Goal: Task Accomplishment & Management: Complete application form

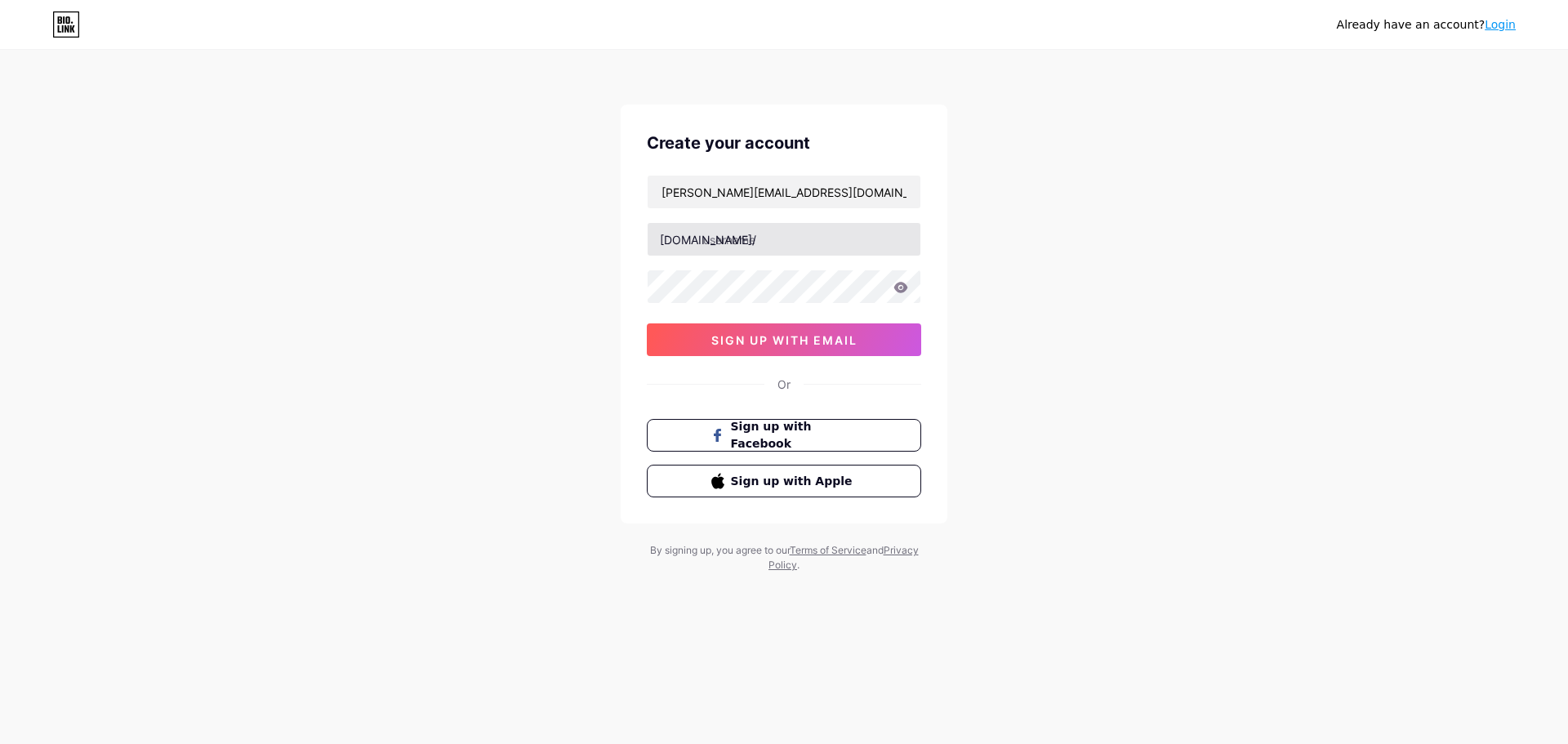
type input "[PERSON_NAME][EMAIL_ADDRESS][DOMAIN_NAME]"
click at [775, 243] on input "text" at bounding box center [784, 239] width 273 height 32
type input "nhsgm"
click at [811, 348] on button "sign up with email" at bounding box center [783, 339] width 274 height 32
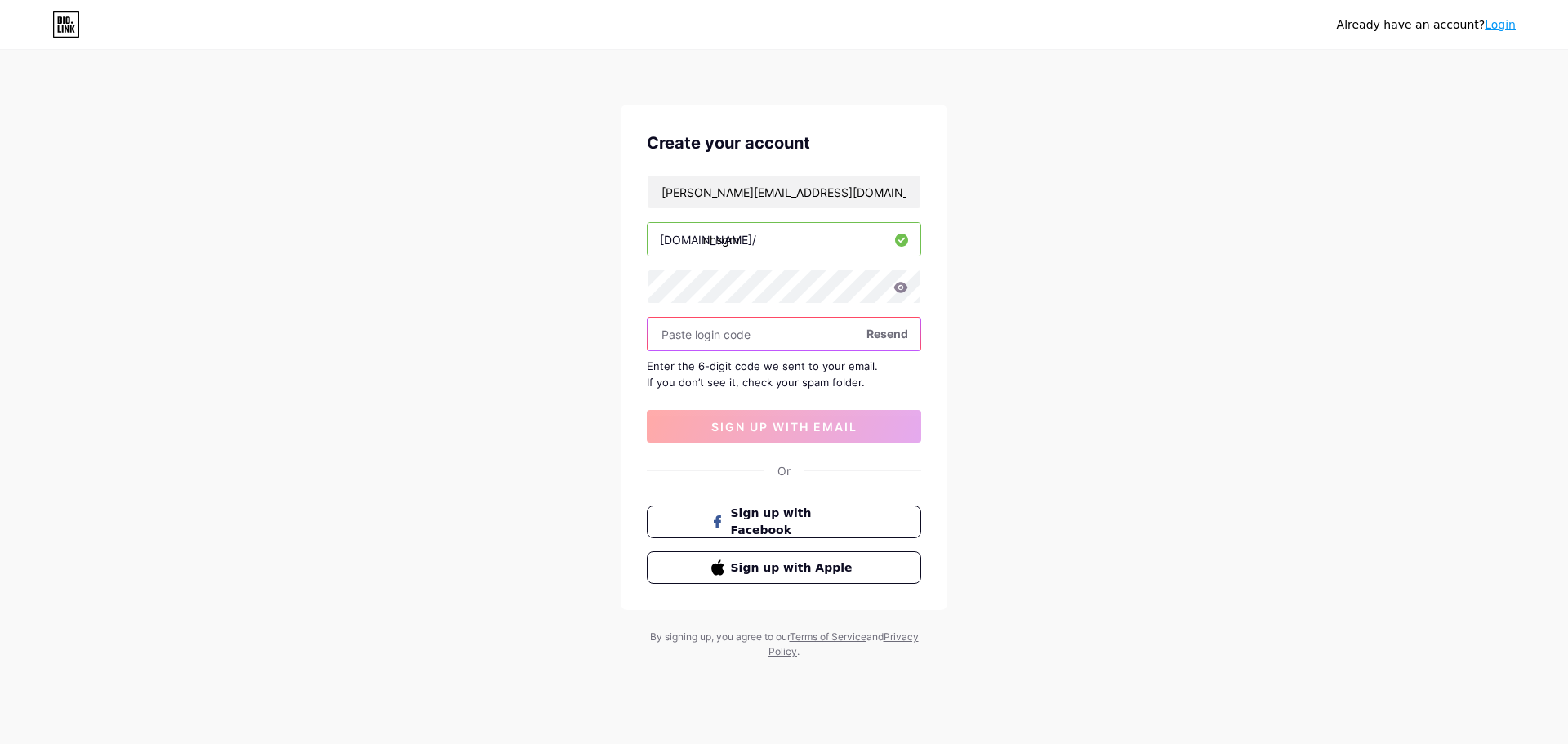
paste input "923097"
click at [713, 342] on input "923097" at bounding box center [784, 334] width 273 height 32
type input "923097"
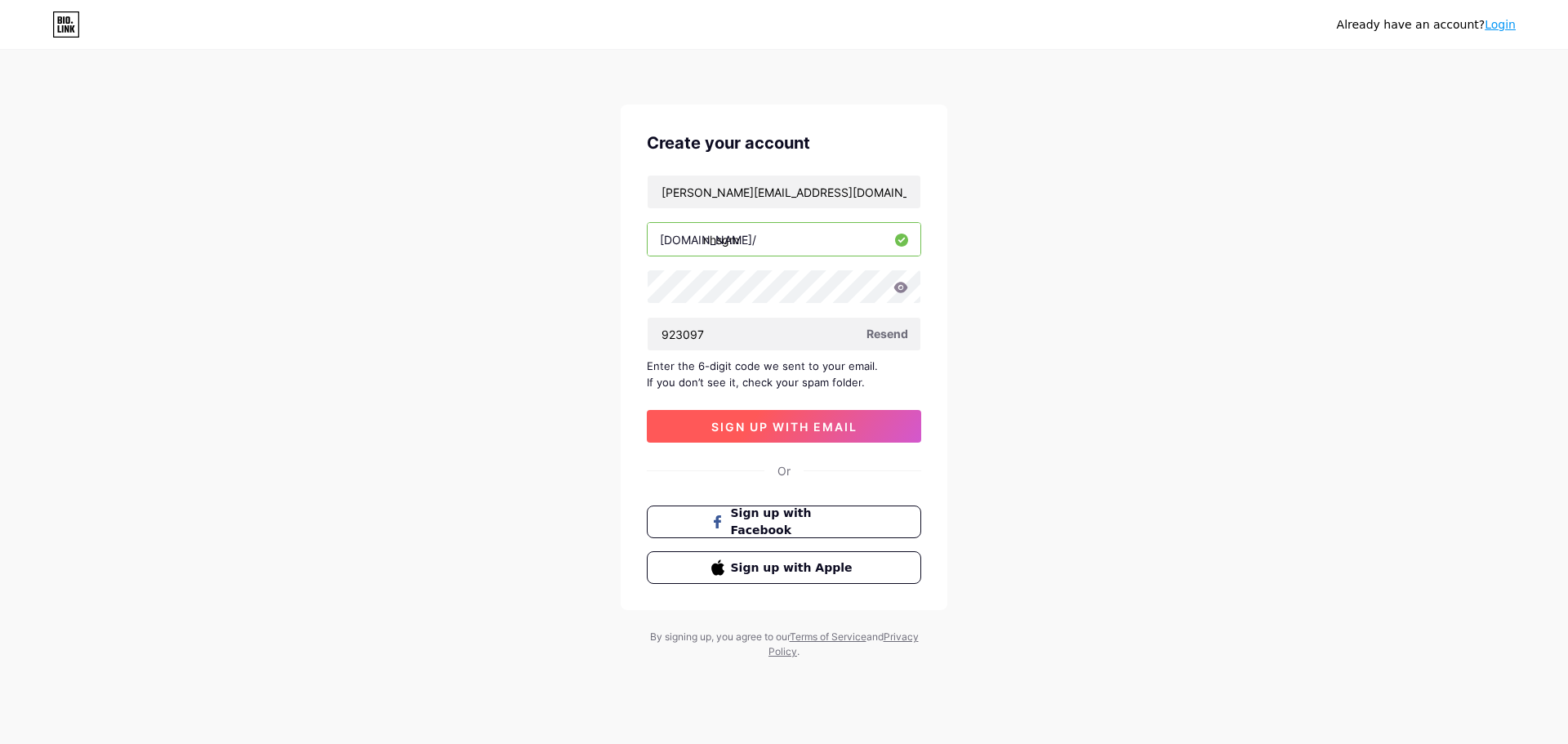
click at [760, 416] on button "sign up with email" at bounding box center [783, 426] width 274 height 32
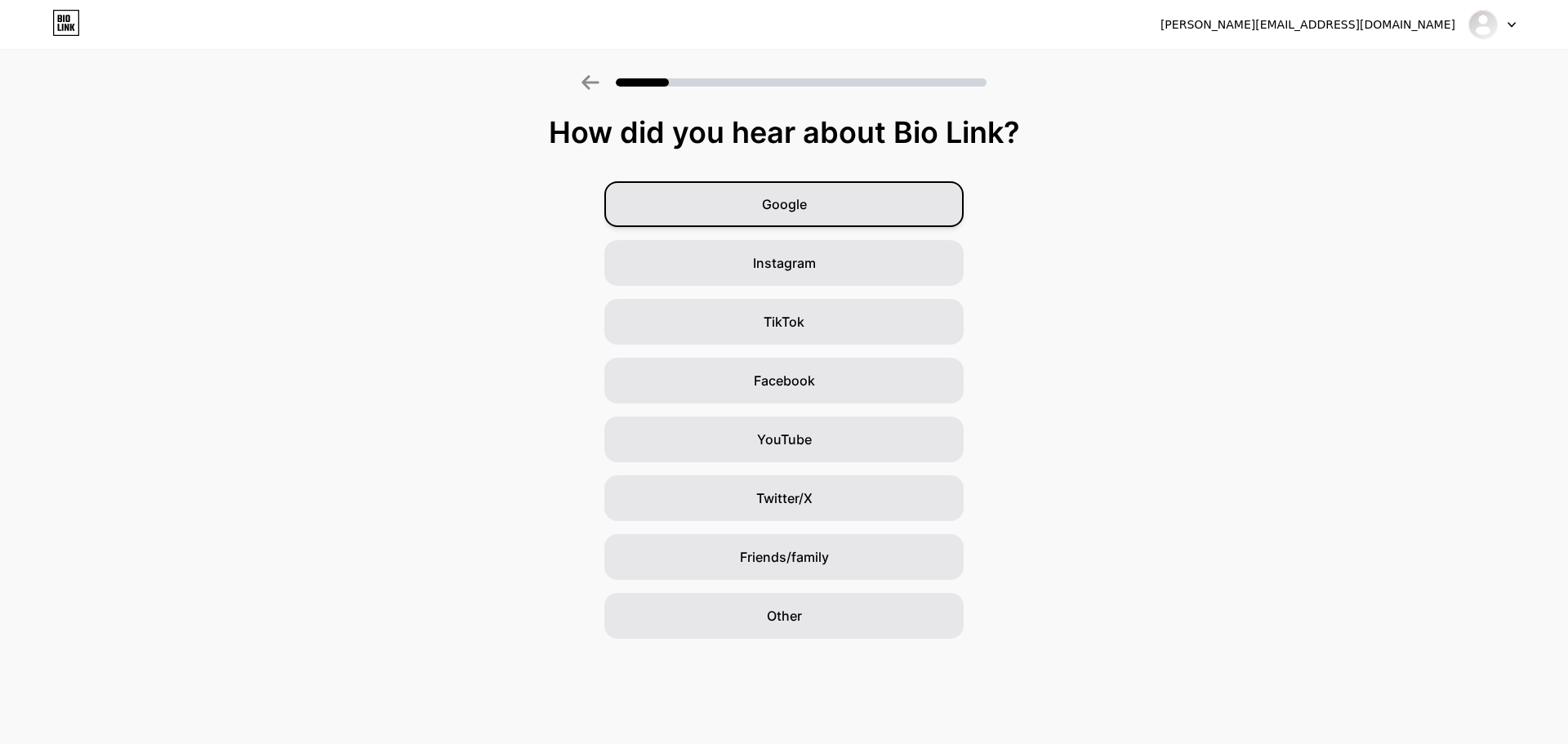
click at [867, 208] on div "Google" at bounding box center [783, 204] width 359 height 45
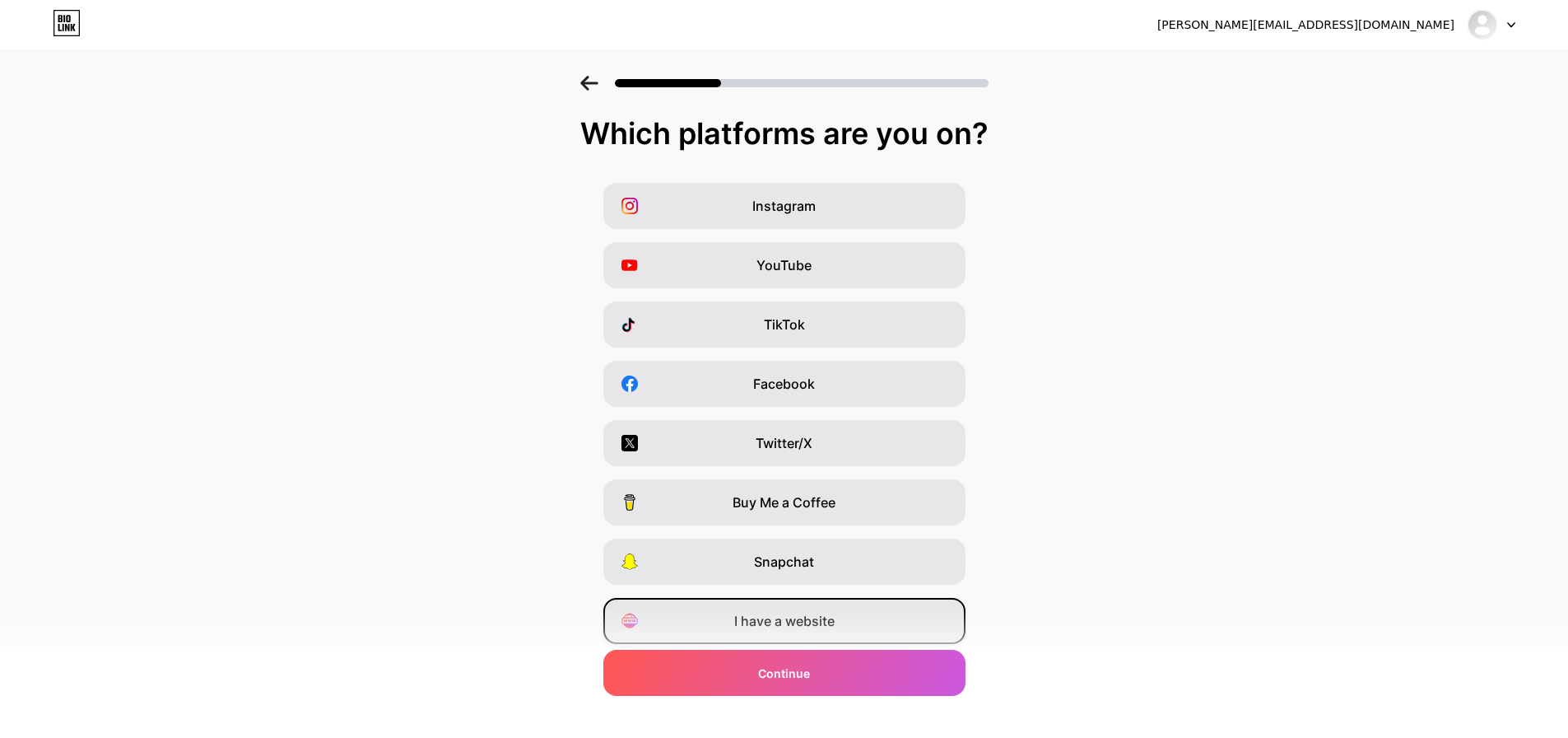
click at [814, 627] on span "I have a website" at bounding box center [784, 620] width 100 height 20
click at [801, 229] on div "Instagram YouTube TikTok Facebook Twitter/X Buy Me a Coffee Snapchat I have a w…" at bounding box center [784, 413] width 1552 height 461
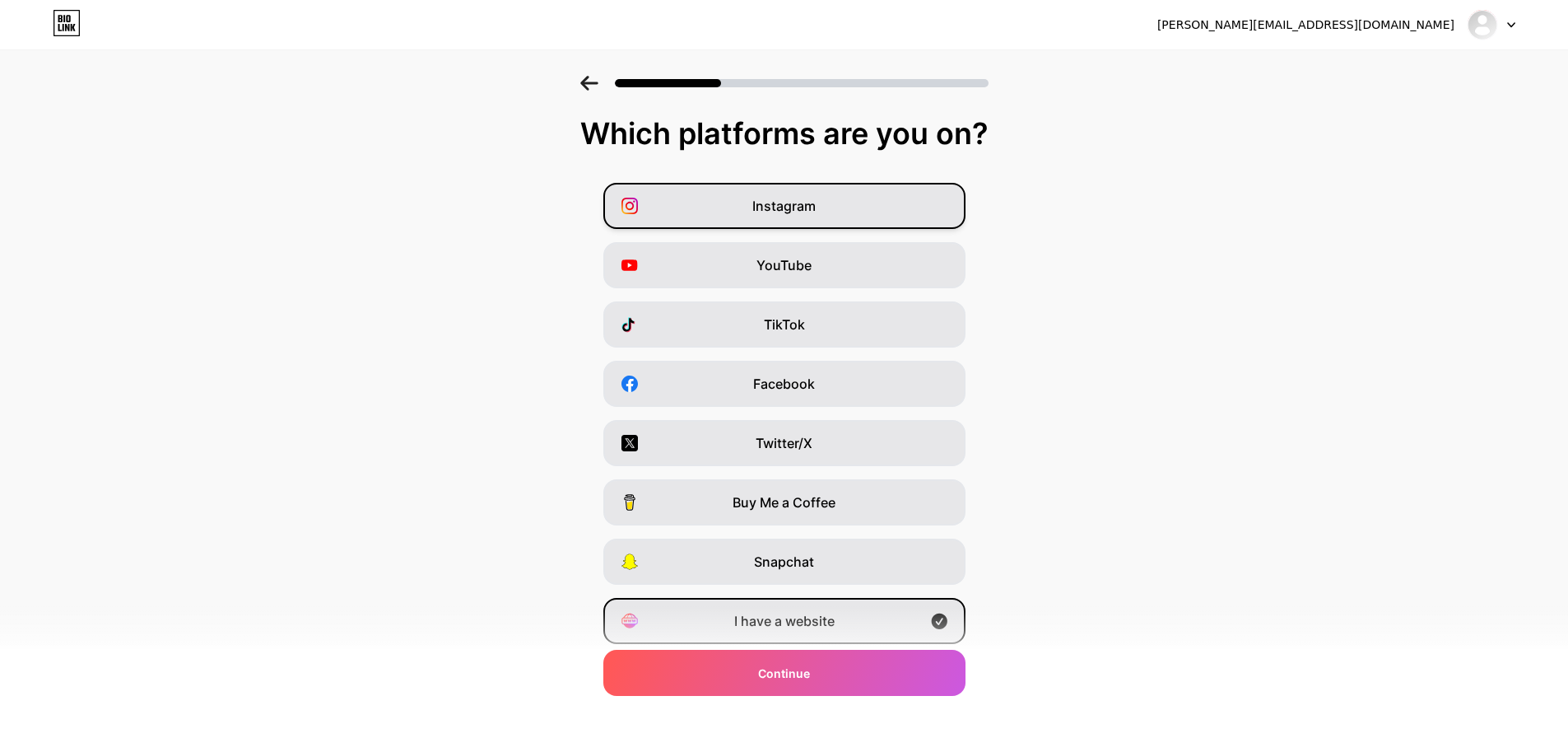
click at [798, 215] on span "Instagram" at bounding box center [784, 206] width 63 height 20
click at [901, 619] on div "I have a website" at bounding box center [784, 620] width 362 height 46
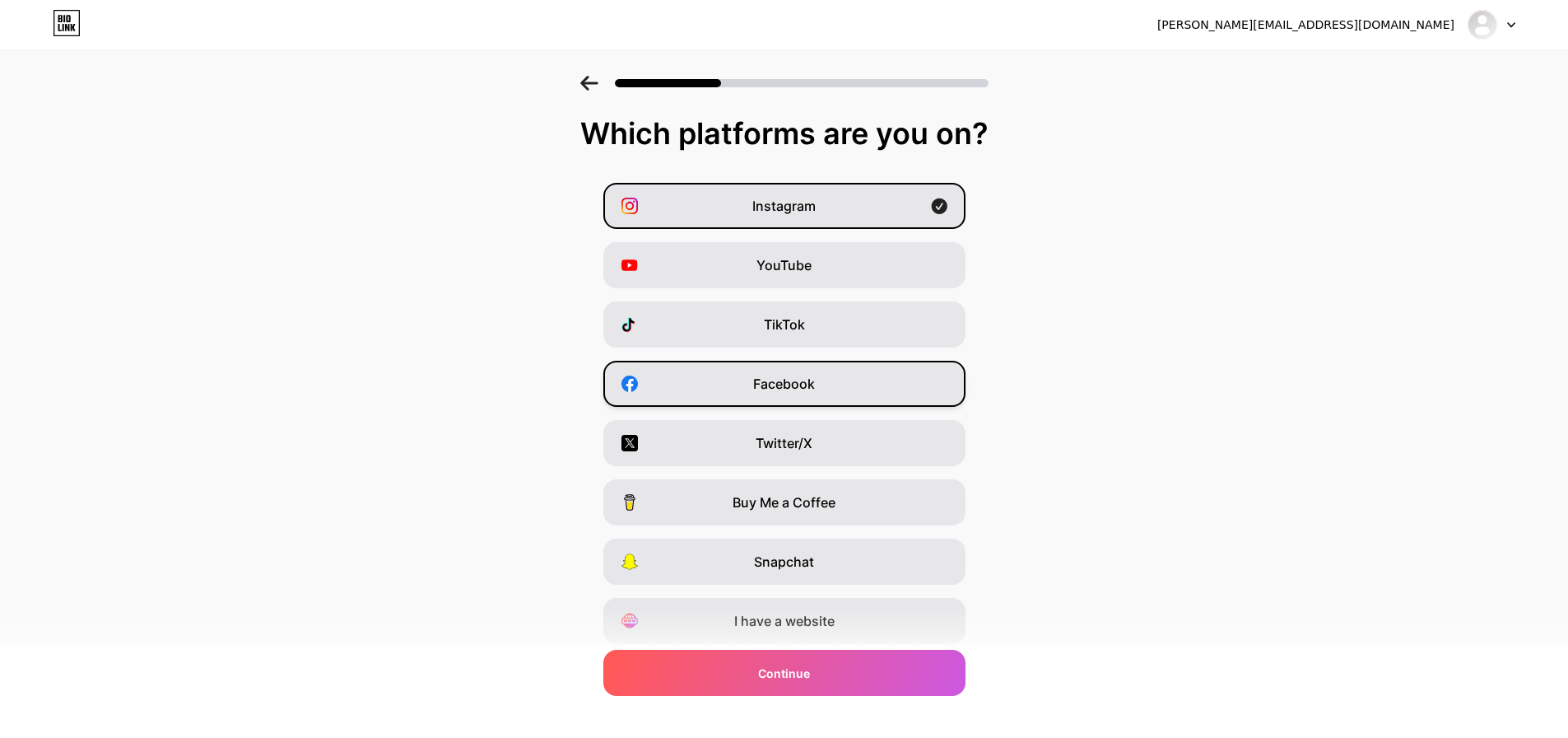
click at [864, 381] on div "Facebook" at bounding box center [784, 383] width 362 height 46
click at [864, 434] on div "Twitter/X" at bounding box center [784, 443] width 362 height 46
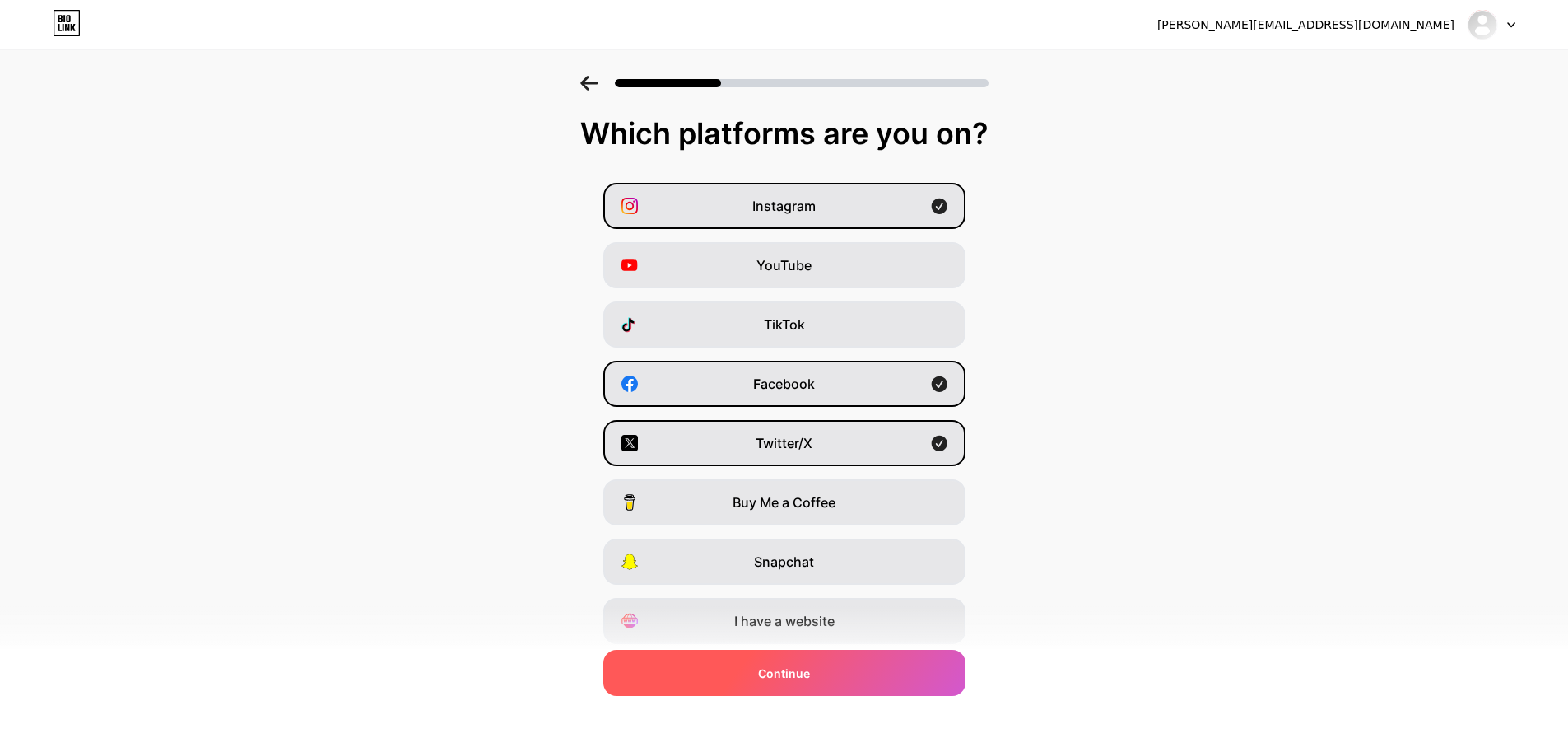
click at [891, 661] on div "Continue" at bounding box center [784, 673] width 362 height 46
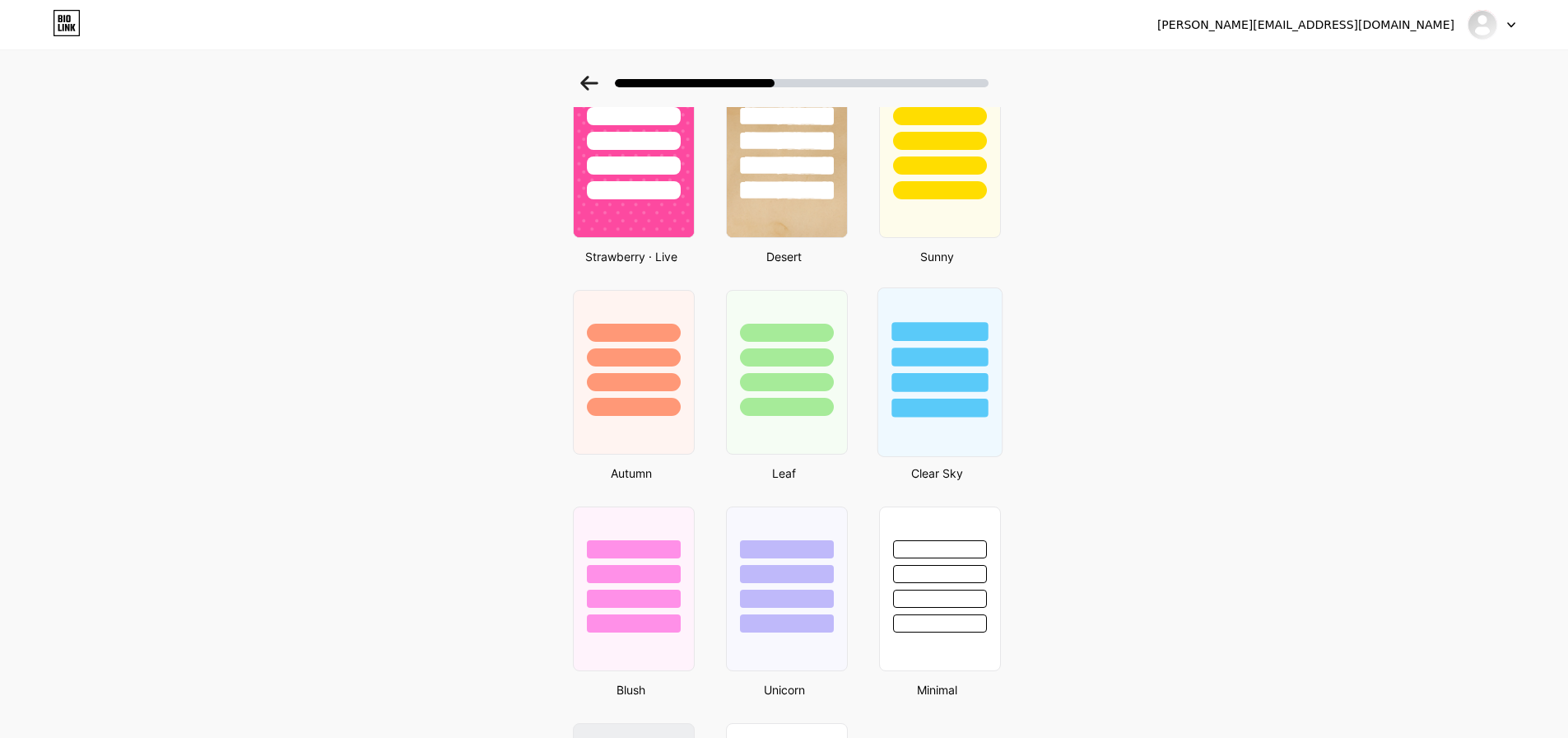
scroll to position [980, 0]
click at [906, 337] on div at bounding box center [939, 333] width 97 height 19
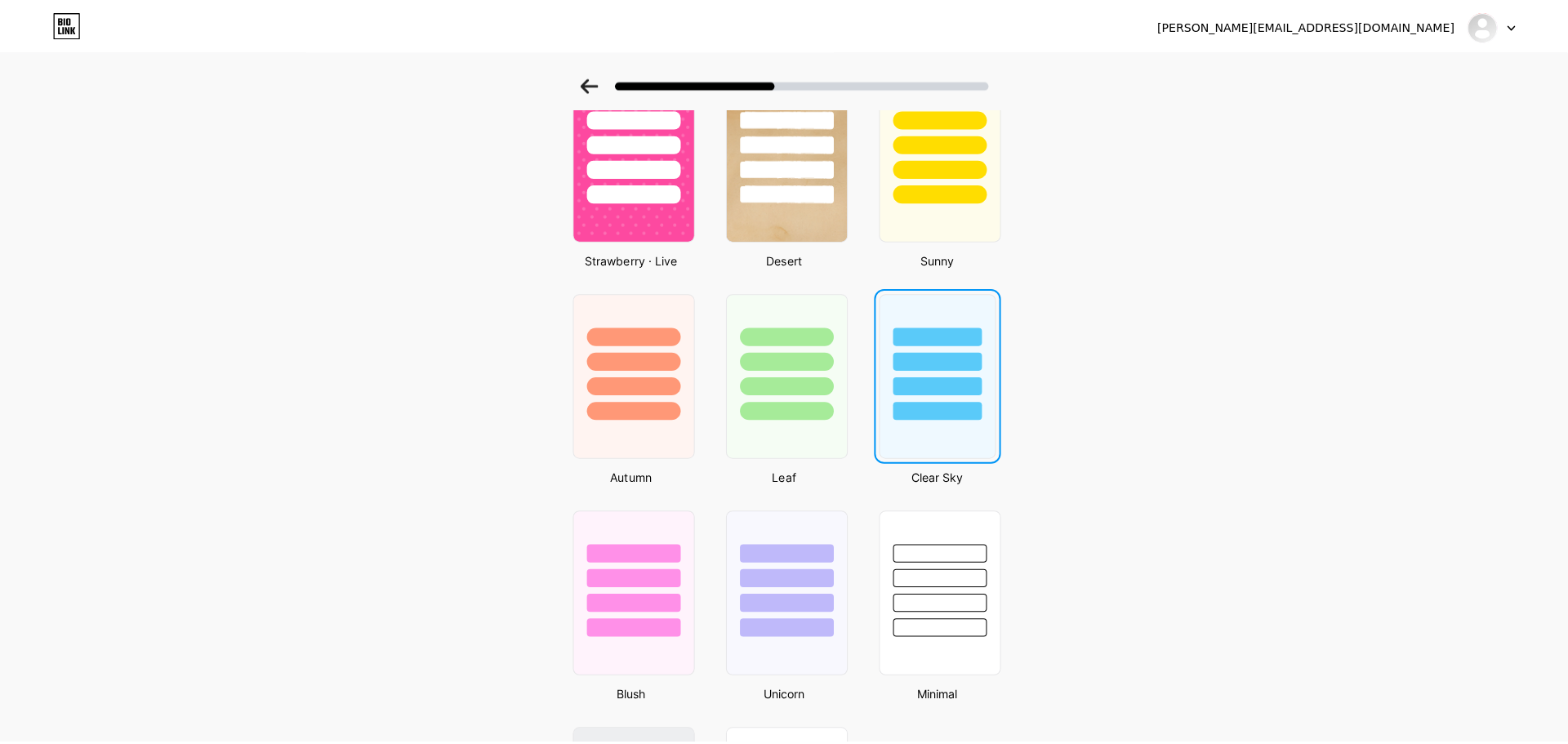
scroll to position [0, 0]
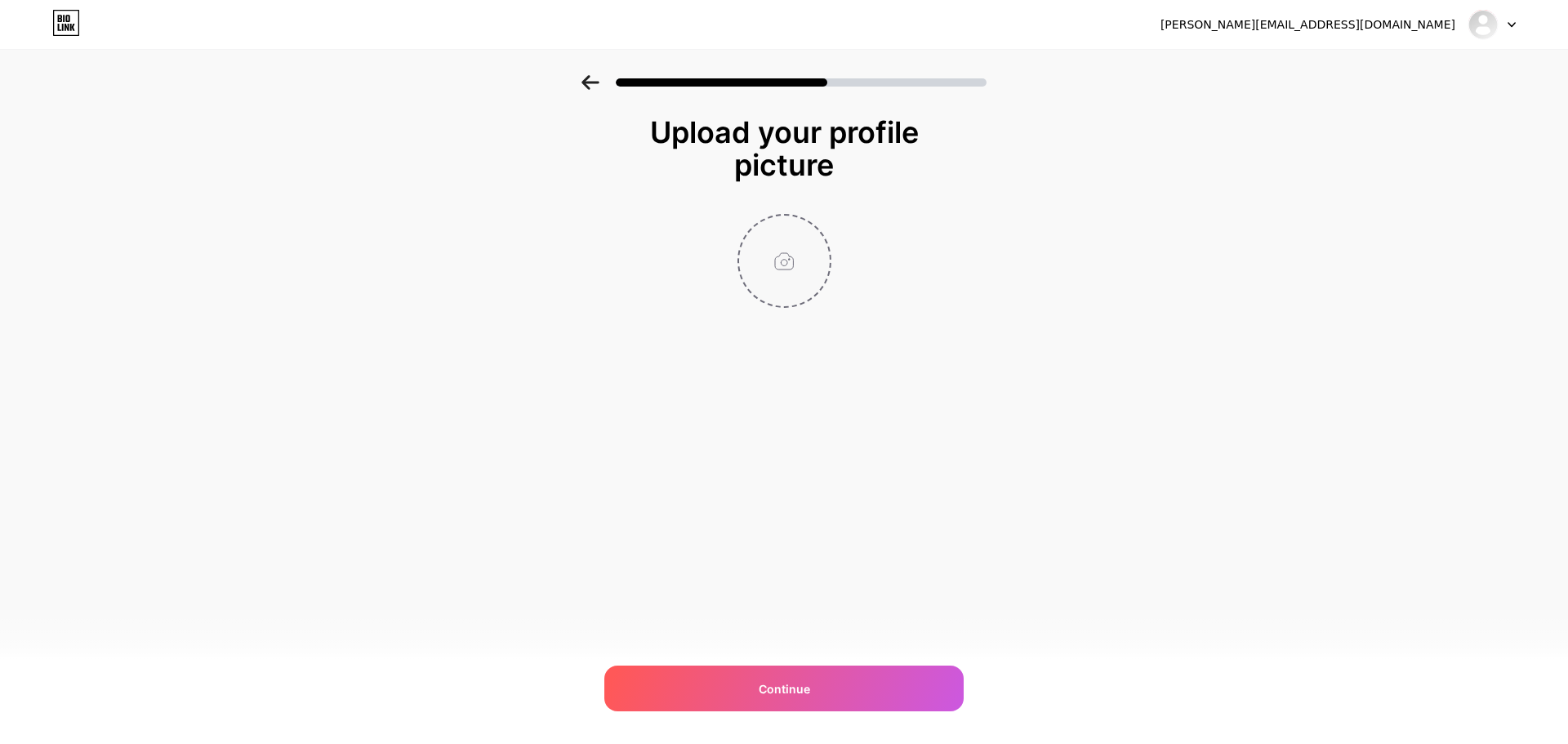
click at [776, 285] on input "file" at bounding box center [784, 261] width 91 height 91
type input "C:\fakepath\nhsgm_logo.jpg"
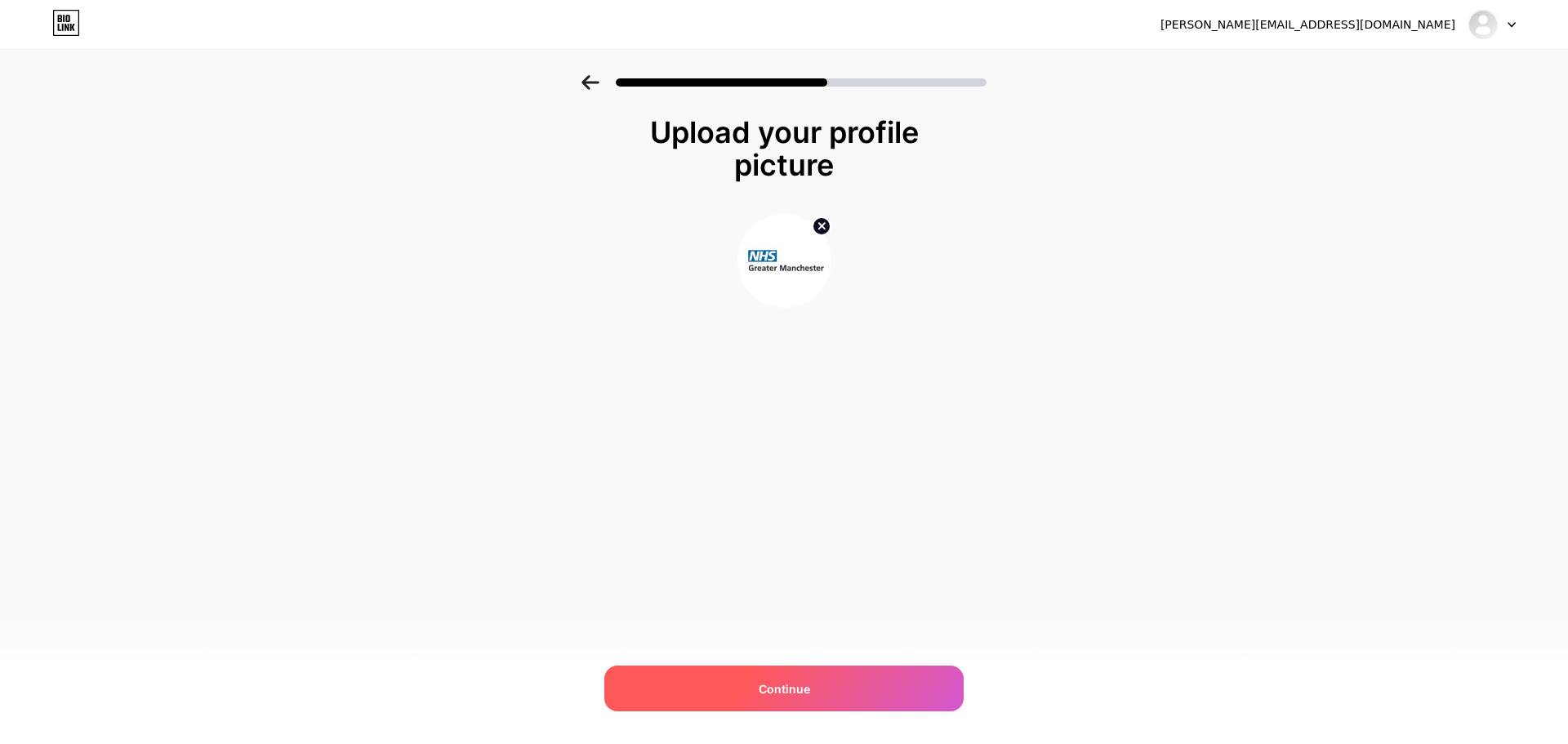
click at [829, 675] on div "Continue" at bounding box center [783, 688] width 359 height 45
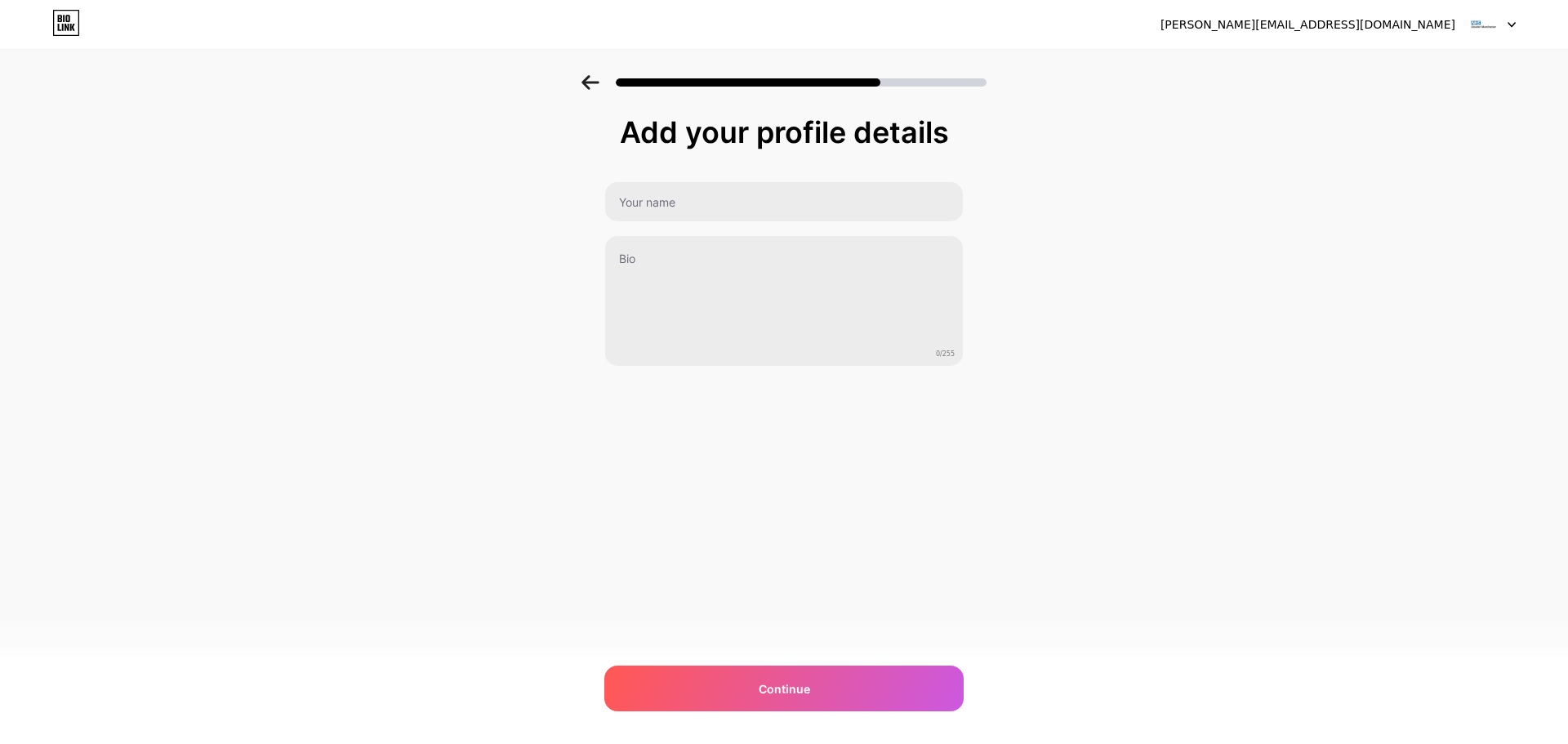
click at [878, 225] on div "0/255" at bounding box center [783, 274] width 359 height 186
click at [870, 212] on input "text" at bounding box center [783, 201] width 361 height 39
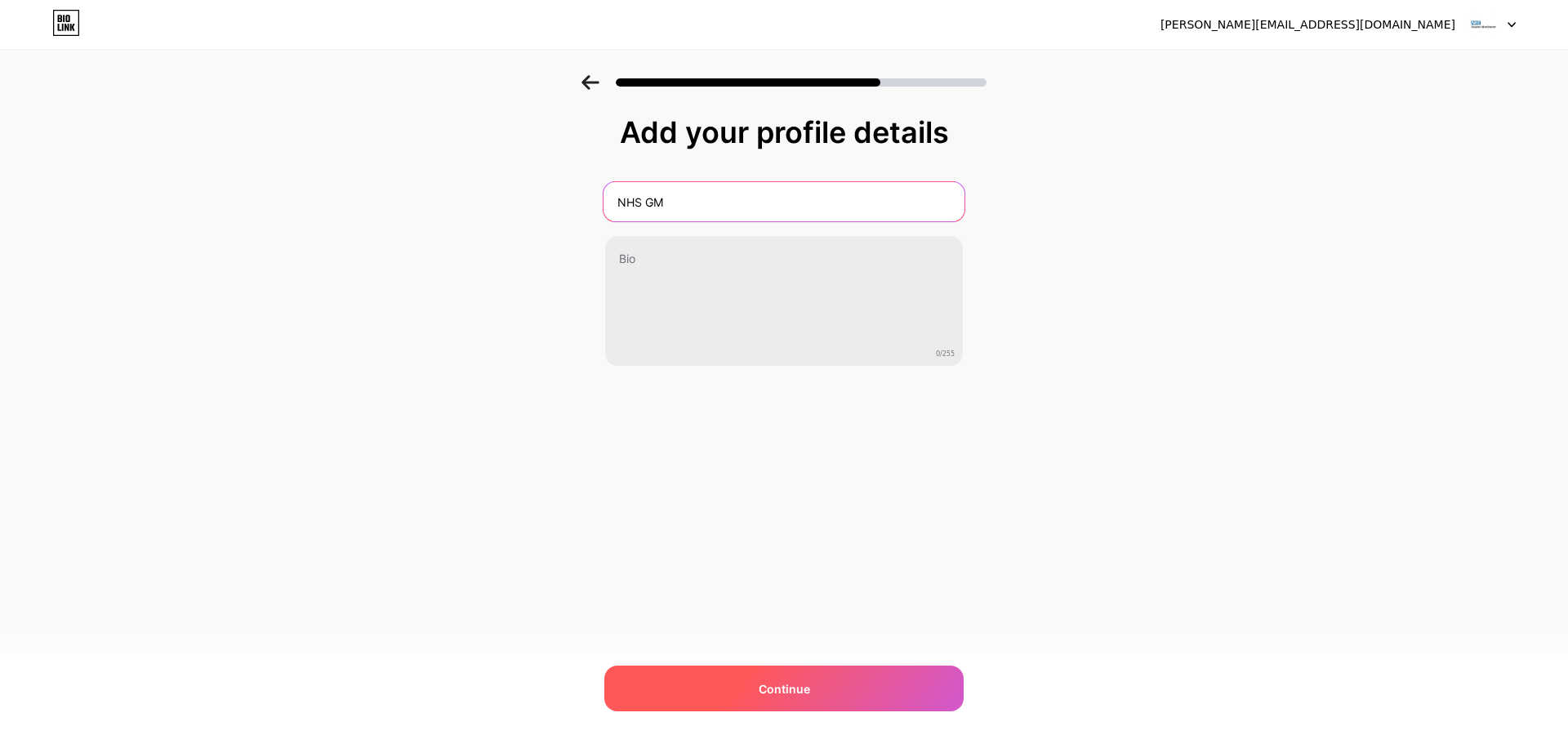
type input "NHS GM"
click at [791, 698] on div "Continue" at bounding box center [783, 688] width 359 height 45
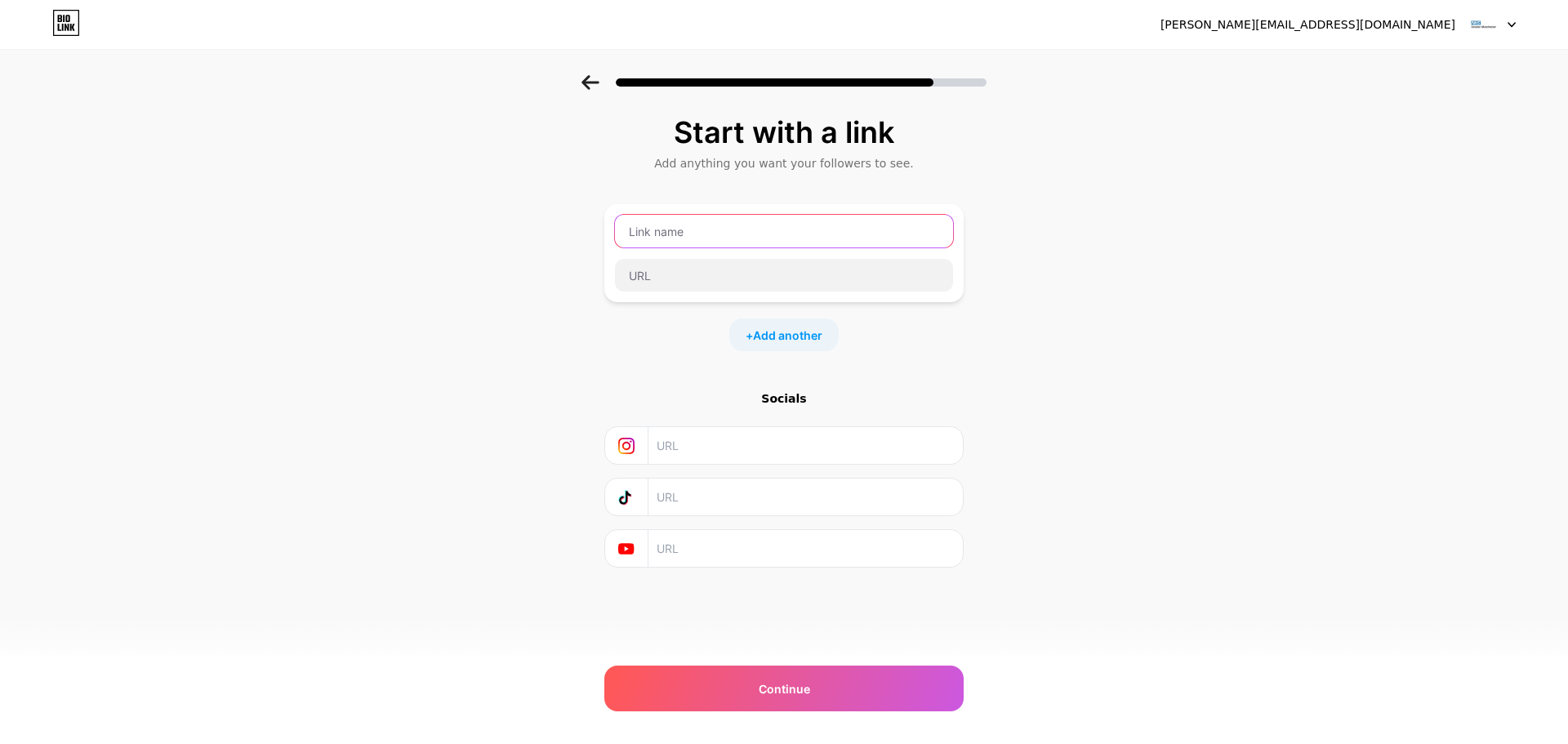
click at [749, 229] on input "text" at bounding box center [784, 231] width 338 height 32
type input "Download the app - Apple App Store"
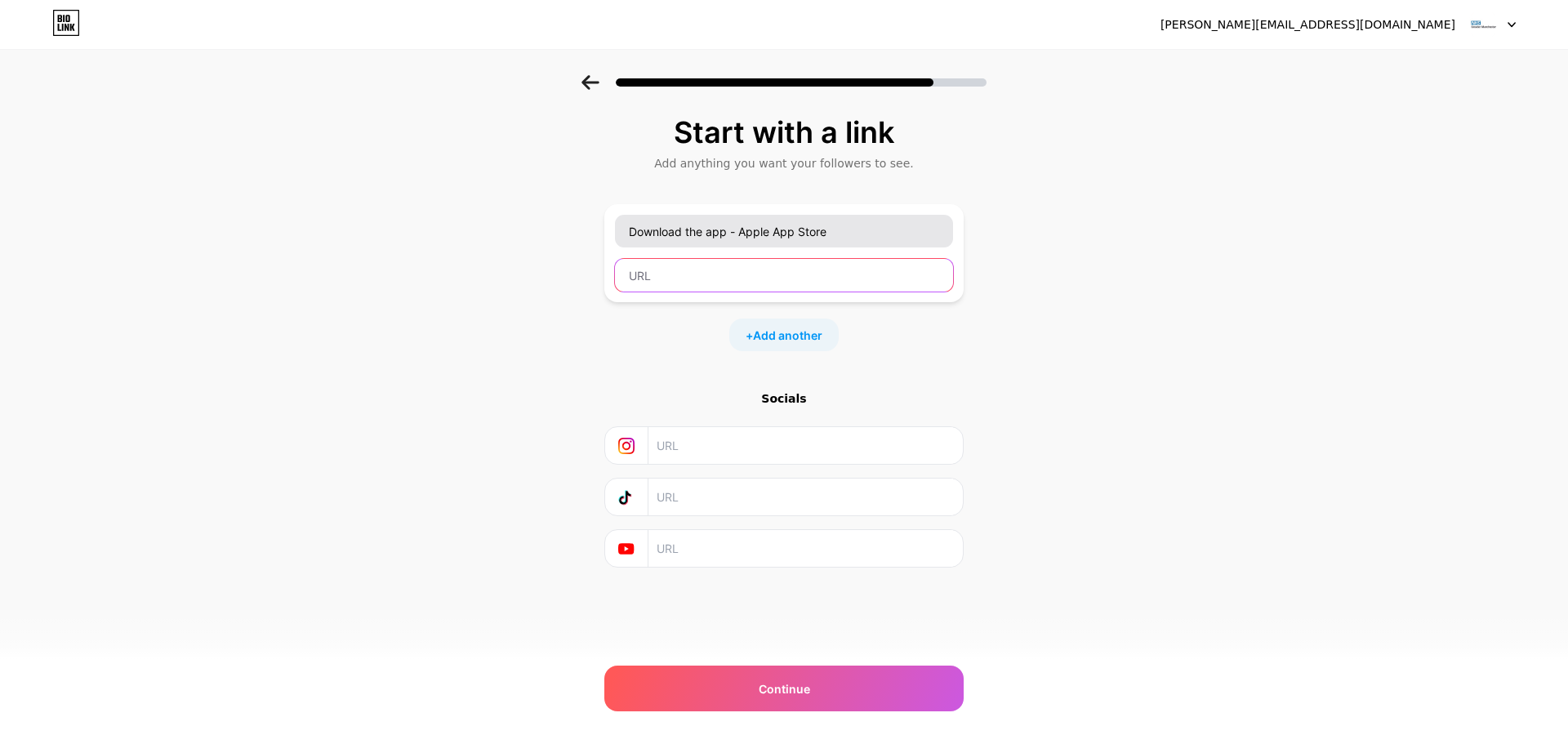
paste input "[URL][DOMAIN_NAME]"
type input "[URL][DOMAIN_NAME]"
click at [787, 333] on span "Add another" at bounding box center [787, 336] width 69 height 17
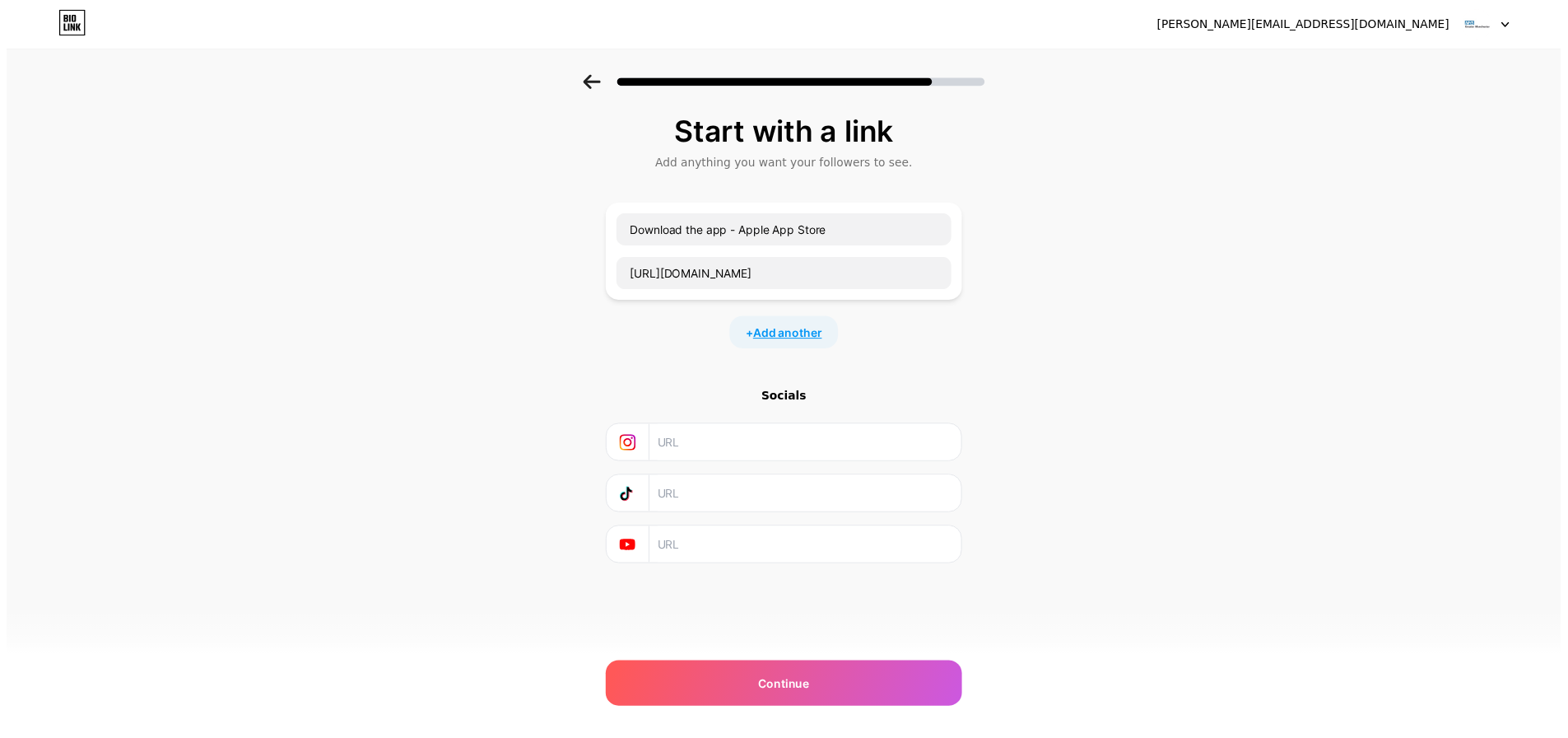
scroll to position [0, 0]
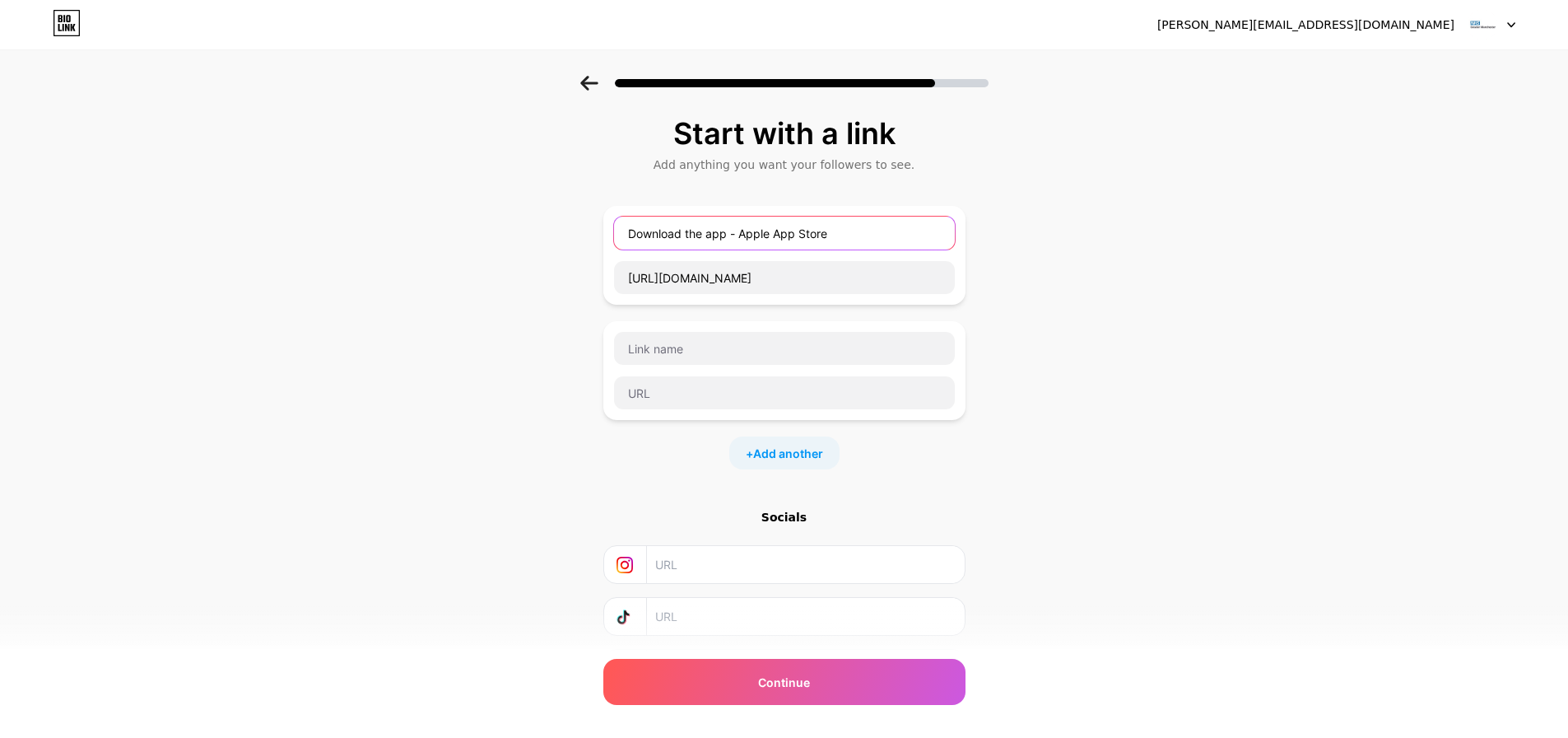
drag, startPoint x: 835, startPoint y: 235, endPoint x: 804, endPoint y: 234, distance: 31.0
click at [804, 234] on input "Download the app - Apple App Store" at bounding box center [784, 233] width 341 height 33
click at [1014, 287] on div "Start with a link Add anything you want your followers to see. Download the app…" at bounding box center [784, 423] width 1568 height 694
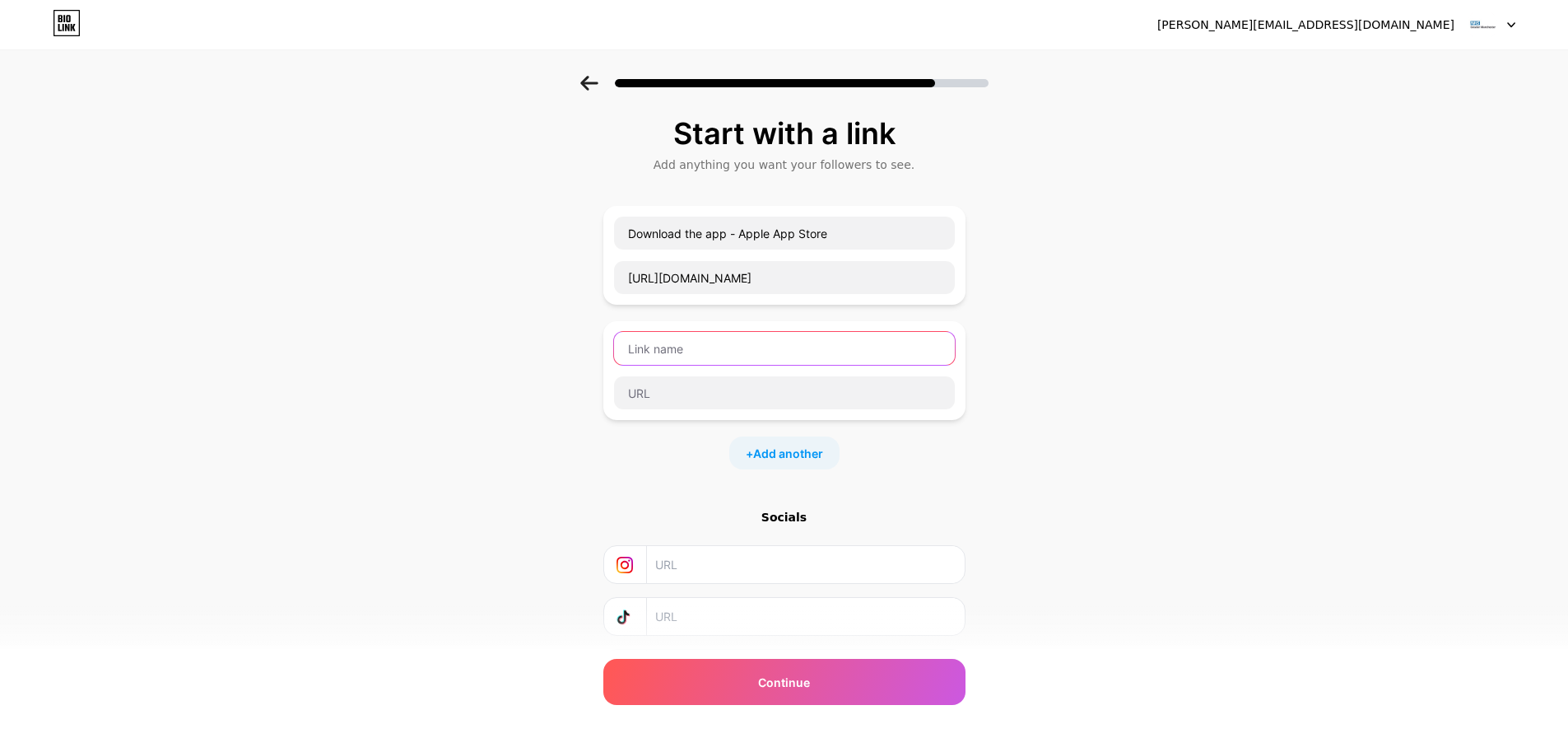
click at [771, 362] on input "text" at bounding box center [784, 348] width 341 height 33
type input "Download the app - Google Play"
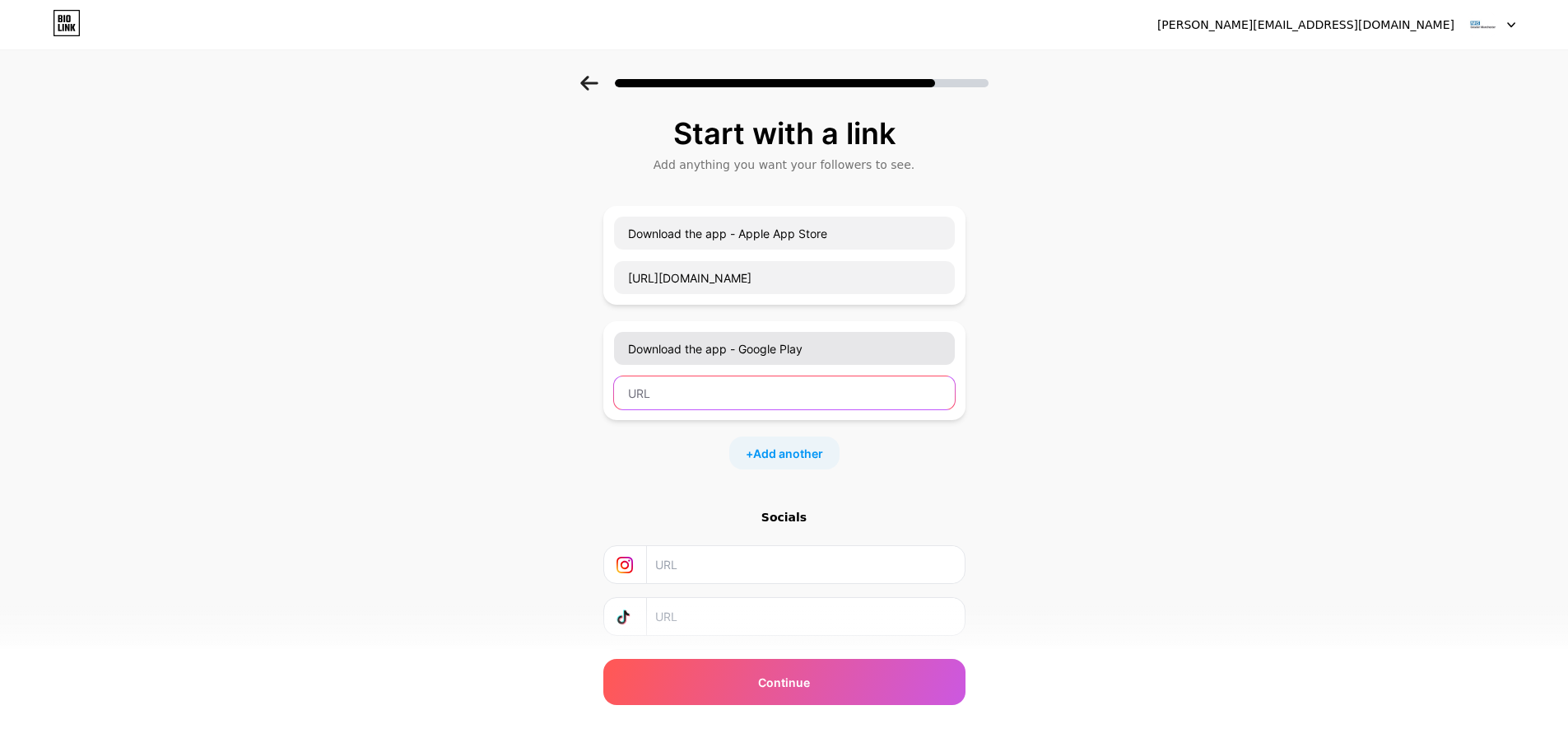
paste input "[URL][DOMAIN_NAME][DOMAIN_NAME]"
drag, startPoint x: 791, startPoint y: 401, endPoint x: 555, endPoint y: 407, distance: 236.1
click at [555, 407] on div "Start with a link Add anything you want your followers to see. Download the app…" at bounding box center [784, 423] width 1568 height 694
type input "[URL][DOMAIN_NAME][DOMAIN_NAME]"
click at [1065, 451] on div "Start with a link Add anything you want your followers to see. Download the app…" at bounding box center [784, 423] width 1568 height 694
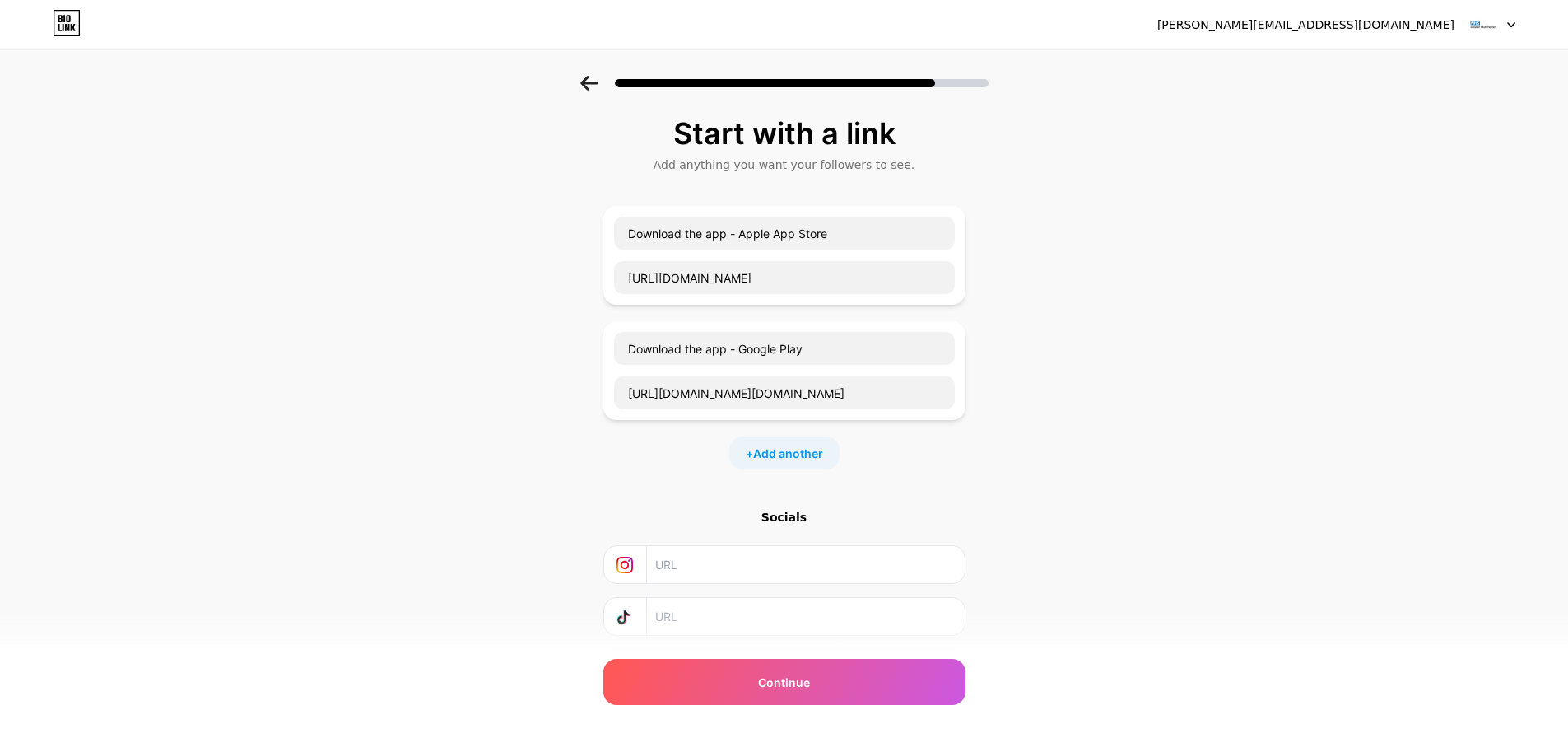
scroll to position [98, 0]
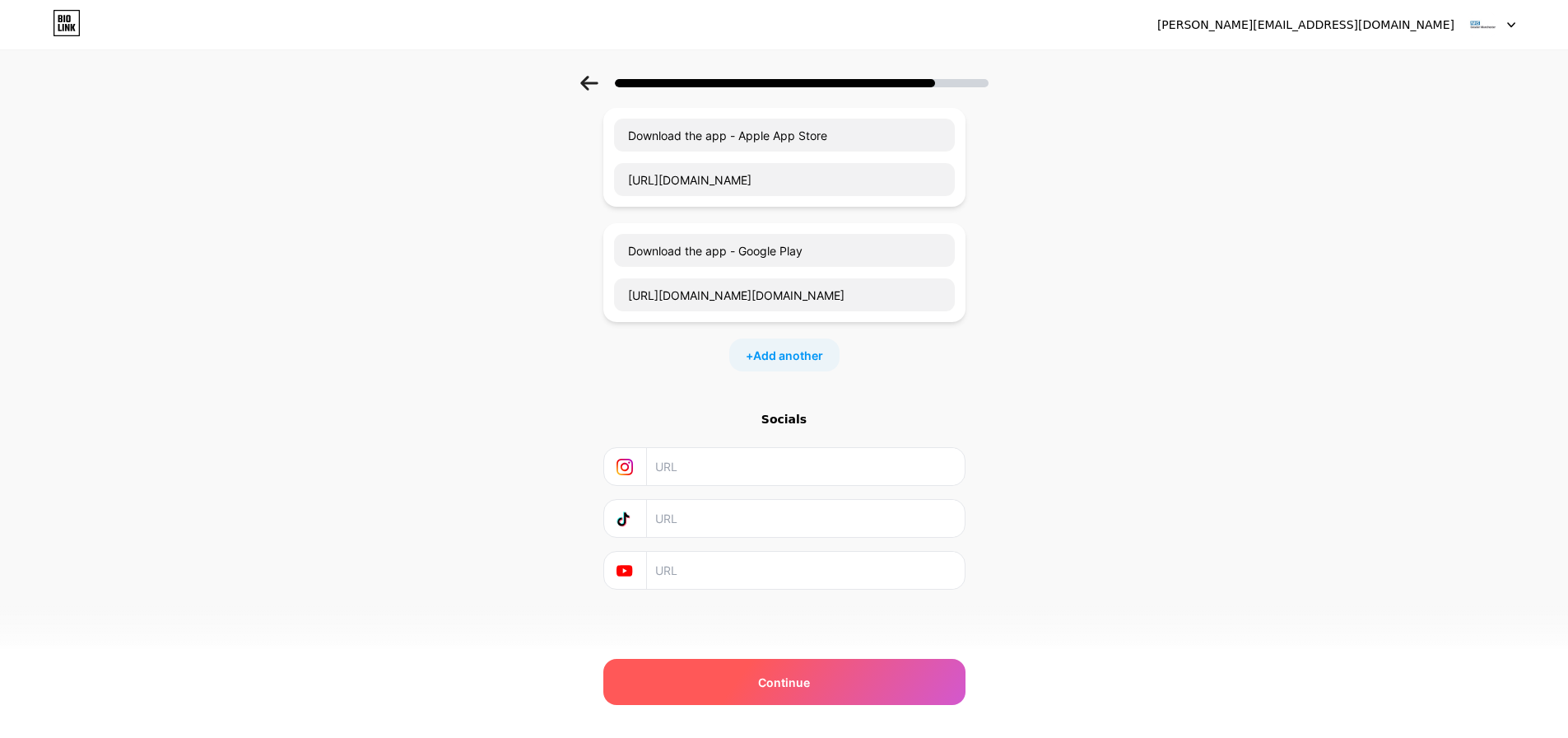
click at [833, 682] on div "Continue" at bounding box center [784, 682] width 362 height 46
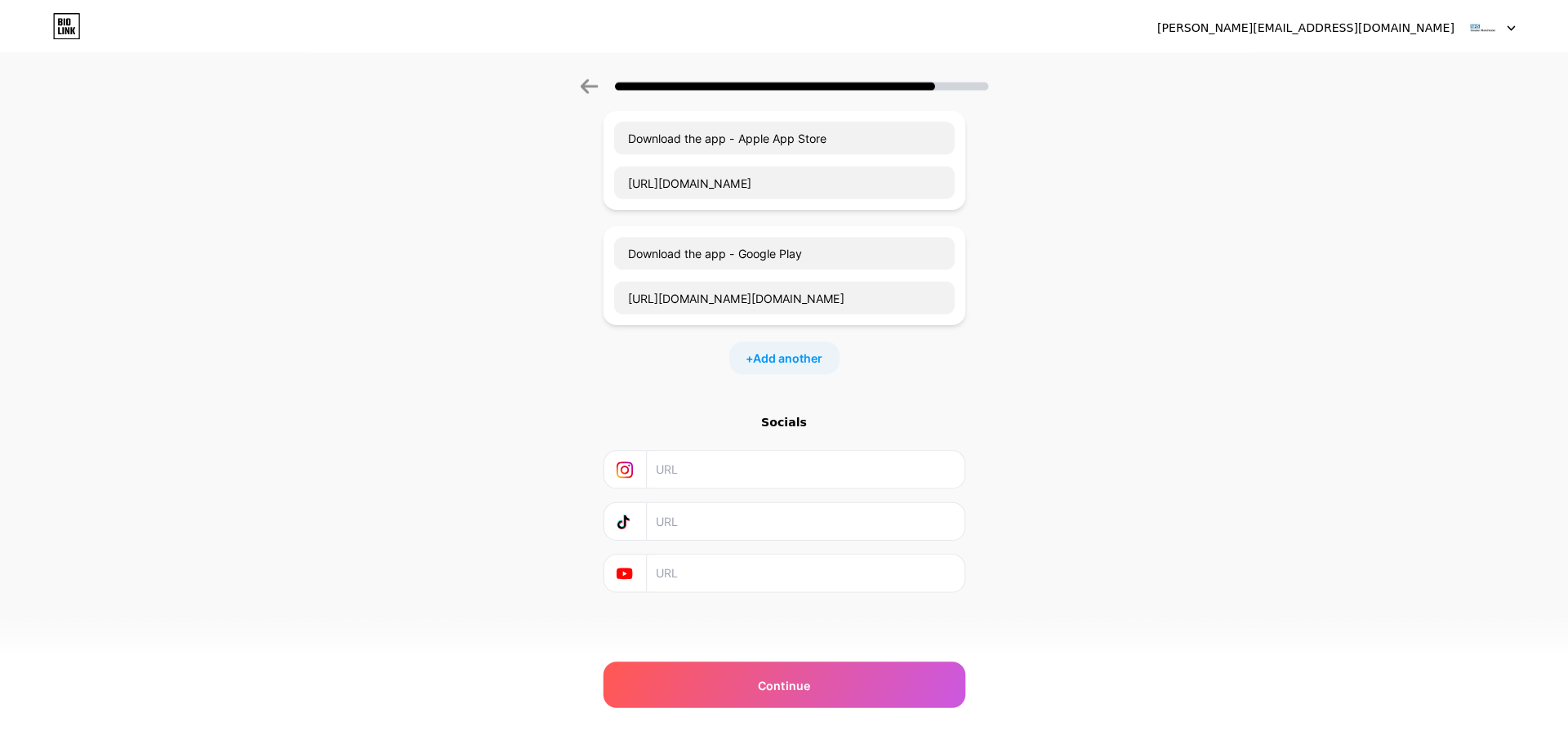
scroll to position [0, 0]
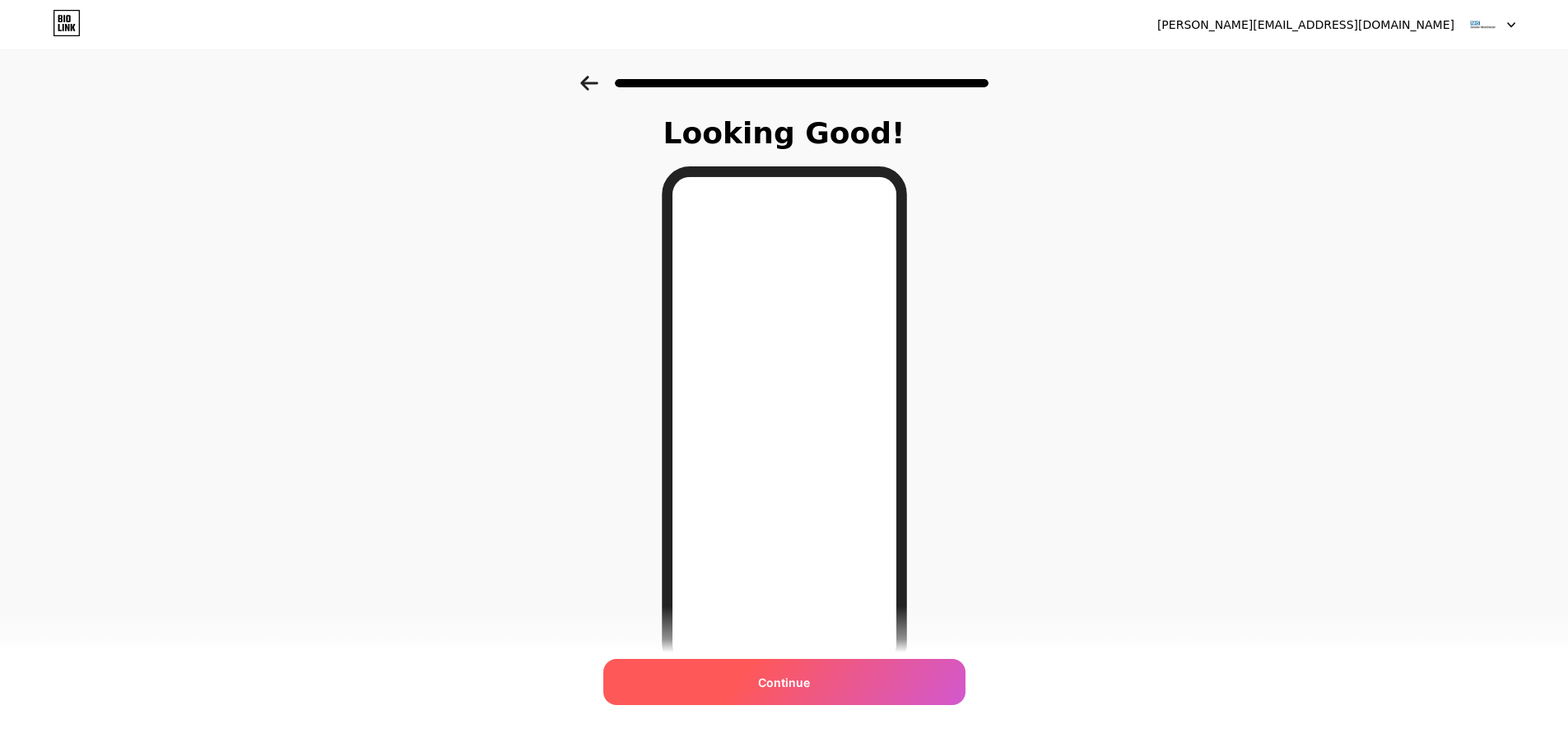
click at [849, 695] on div "Continue" at bounding box center [784, 682] width 362 height 46
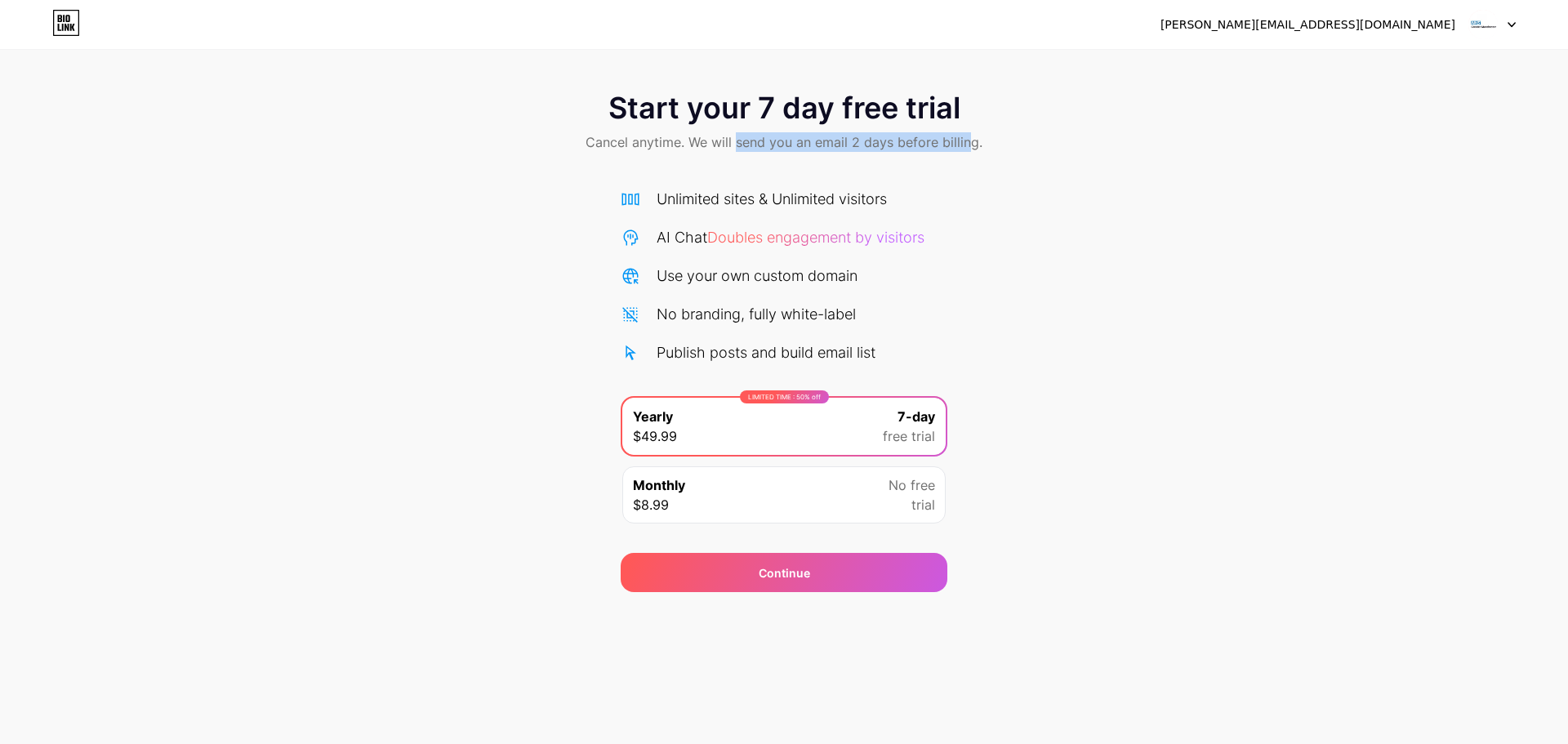
drag, startPoint x: 738, startPoint y: 153, endPoint x: 997, endPoint y: 152, distance: 259.0
click at [997, 152] on div "Start your 7 day free trial Cancel anytime. We will send you an email 2 days be…" at bounding box center [784, 123] width 1568 height 97
drag, startPoint x: 948, startPoint y: 340, endPoint x: 1093, endPoint y: 355, distance: 145.8
click at [1093, 355] on div "Start your 7 day free trial Cancel anytime. We will send you an email 2 days be…" at bounding box center [784, 333] width 1568 height 517
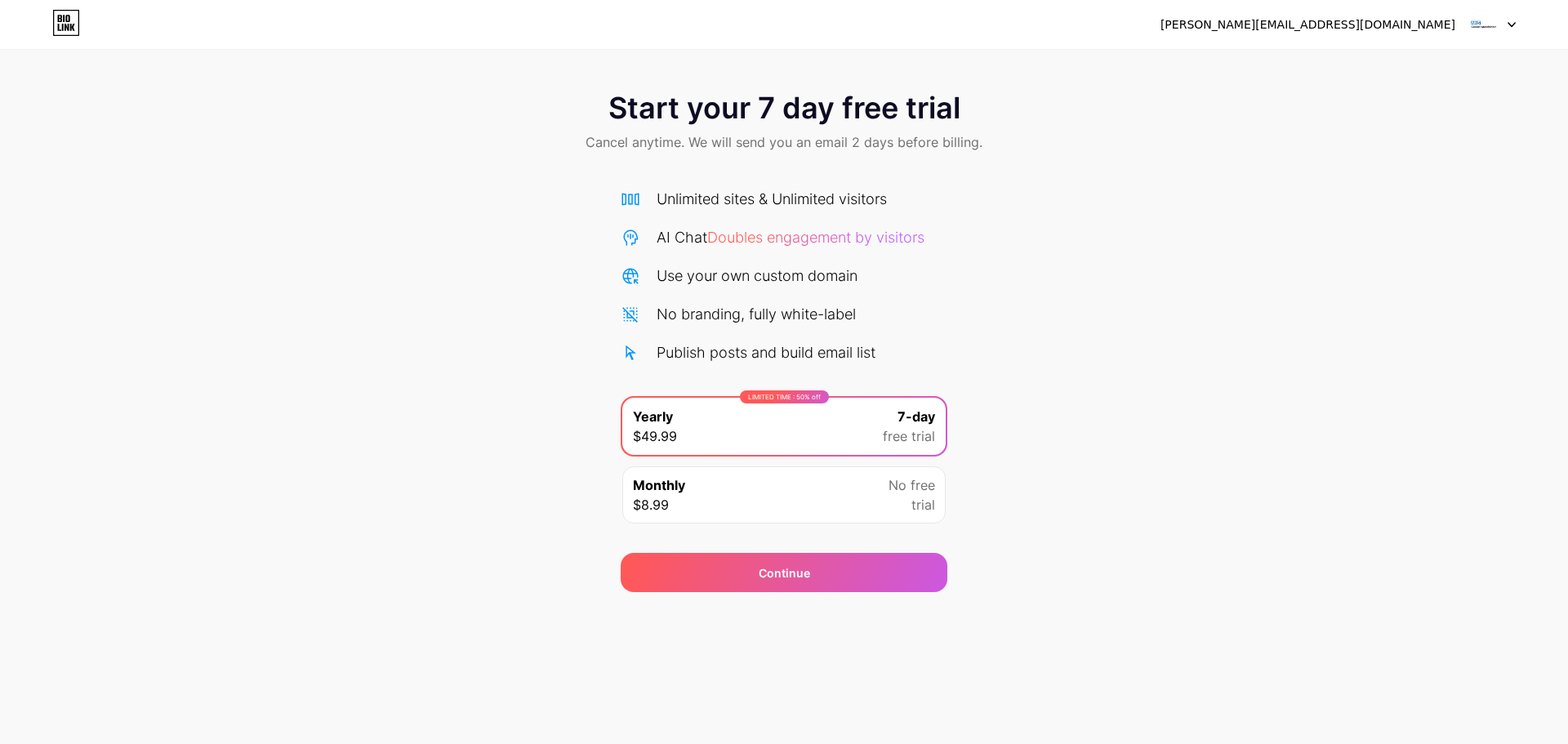
click at [1093, 355] on div "Start your 7 day free trial Cancel anytime. We will send you an email 2 days be…" at bounding box center [784, 333] width 1568 height 517
